Goal: Task Accomplishment & Management: Complete application form

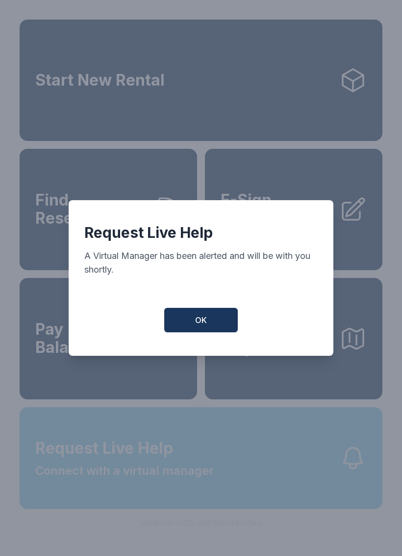
click at [220, 317] on button "OK" at bounding box center [200, 320] width 73 height 24
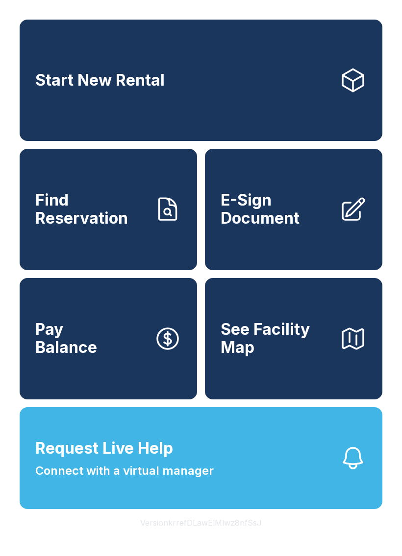
click at [273, 207] on span "E-Sign Document" at bounding box center [275, 210] width 111 height 36
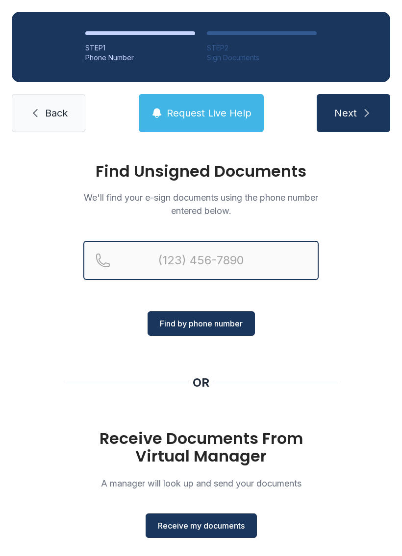
click at [153, 252] on input "Reservation phone number" at bounding box center [200, 260] width 235 height 39
type input "(720) 36"
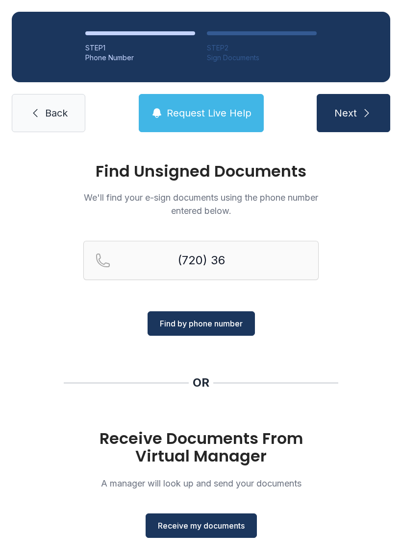
click at [353, 320] on div "Find Unsigned Documents We'll find your e-sign documents using the phone number…" at bounding box center [201, 361] width 402 height 434
click at [202, 523] on span "Receive my documents" at bounding box center [201, 526] width 87 height 12
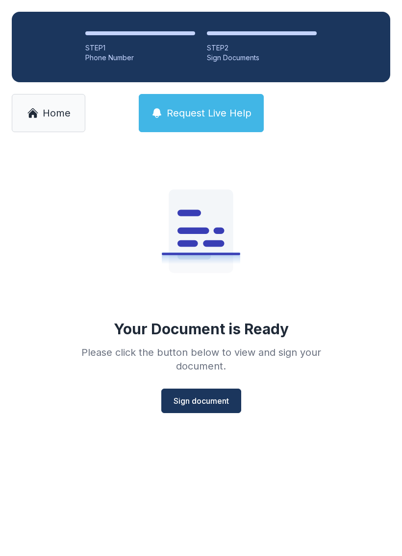
click at [201, 402] on span "Sign document" at bounding box center [200, 401] width 55 height 12
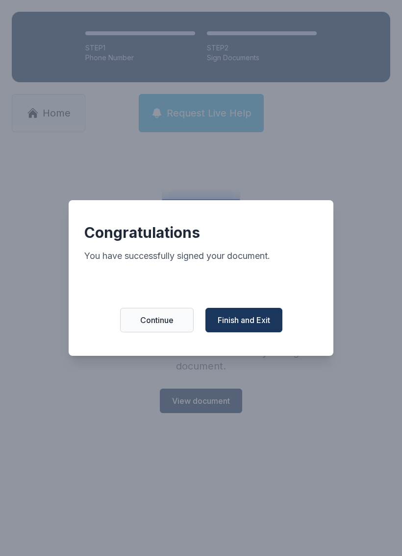
click at [242, 315] on button "Finish and Exit" at bounding box center [243, 320] width 77 height 24
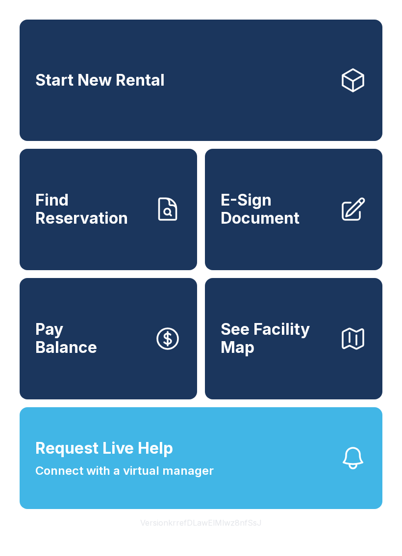
click at [198, 480] on span "Request Live Help Connect with a virtual manager" at bounding box center [124, 458] width 178 height 43
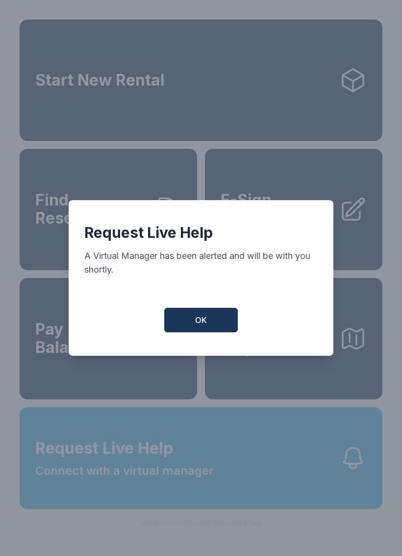
click at [203, 326] on span "OK" at bounding box center [201, 320] width 12 height 12
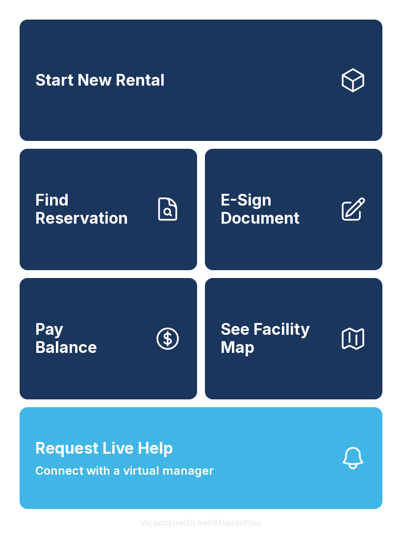
click at [284, 218] on span "E-Sign Document" at bounding box center [275, 210] width 111 height 36
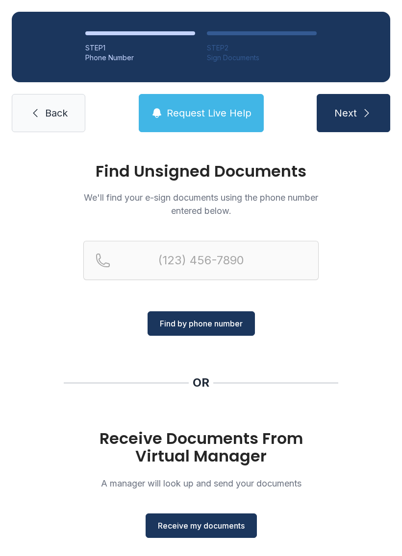
click at [205, 524] on span "Receive my documents" at bounding box center [201, 526] width 87 height 12
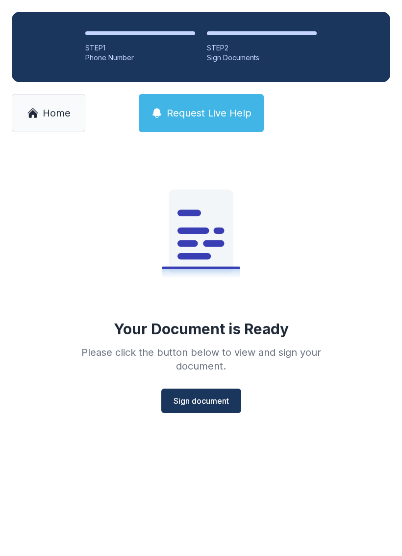
click at [205, 389] on button "Sign document" at bounding box center [201, 401] width 80 height 24
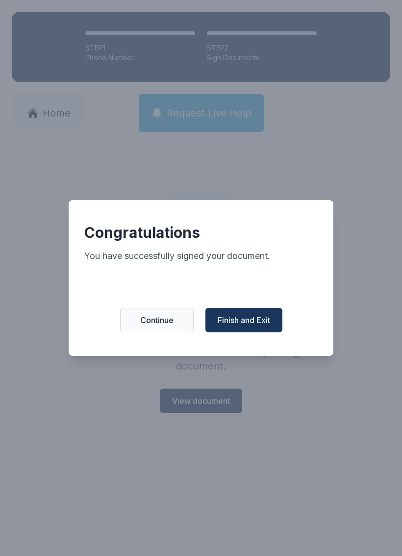
click at [256, 320] on span "Finish and Exit" at bounding box center [244, 320] width 52 height 12
